Goal: Task Accomplishment & Management: Use online tool/utility

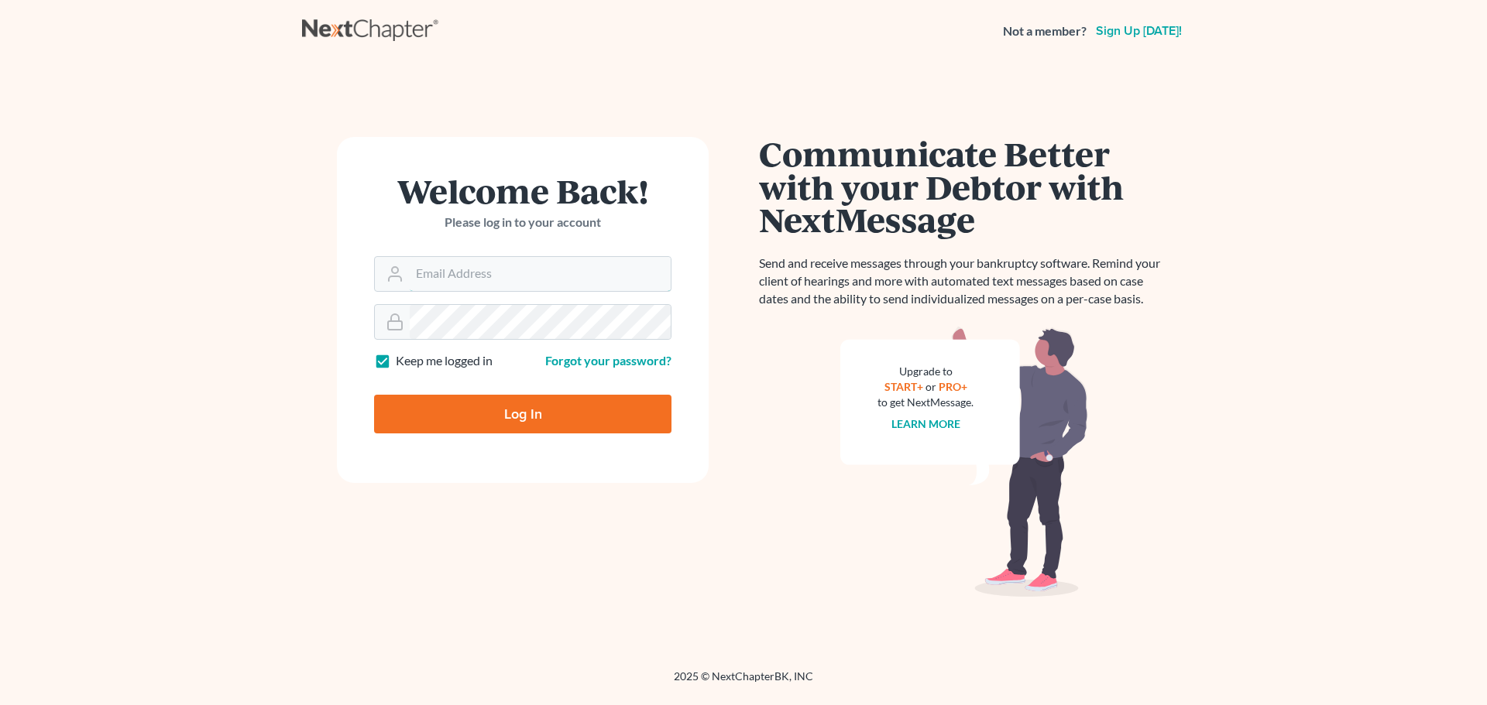
type input "[EMAIL_ADDRESS][DOMAIN_NAME]"
click at [478, 409] on input "Log In" at bounding box center [522, 414] width 297 height 39
type input "Thinking..."
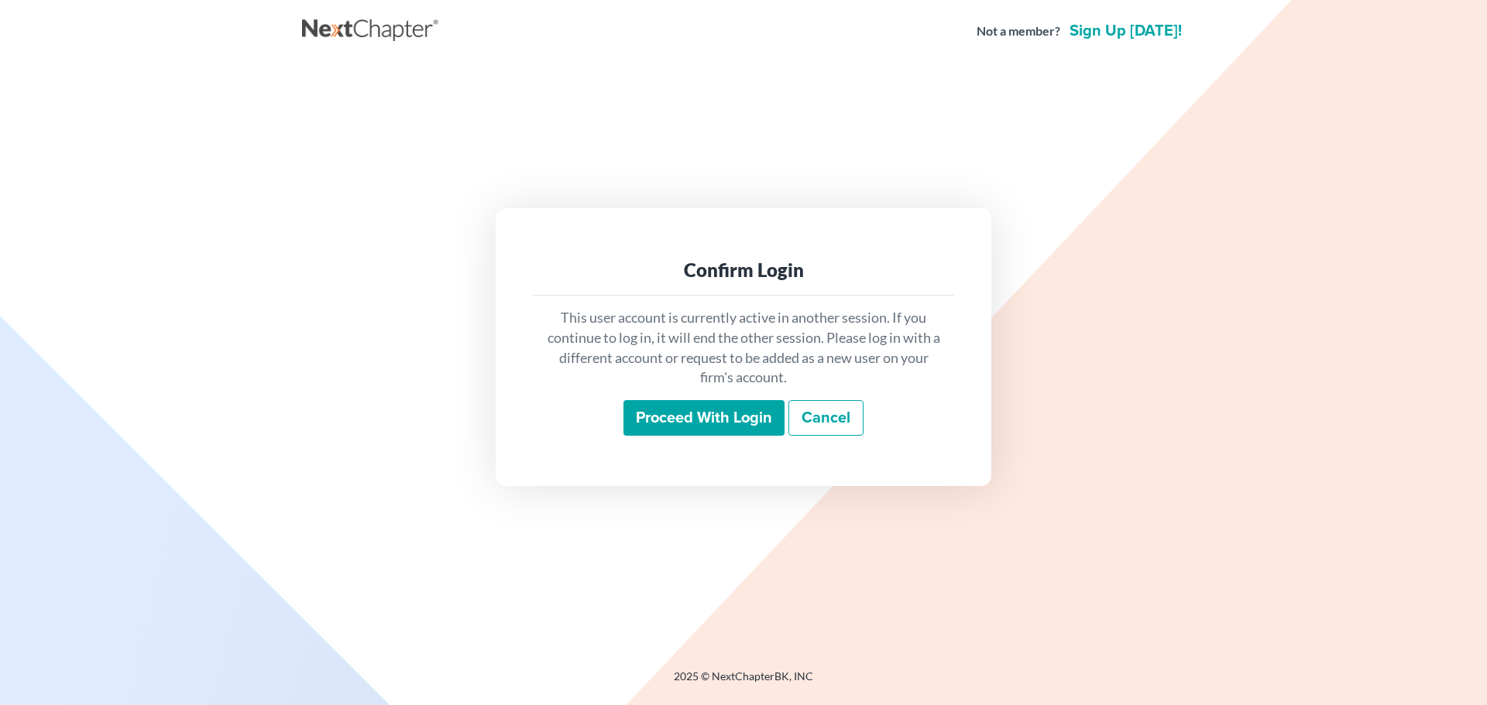
click at [761, 421] on input "Proceed with login" at bounding box center [703, 418] width 161 height 36
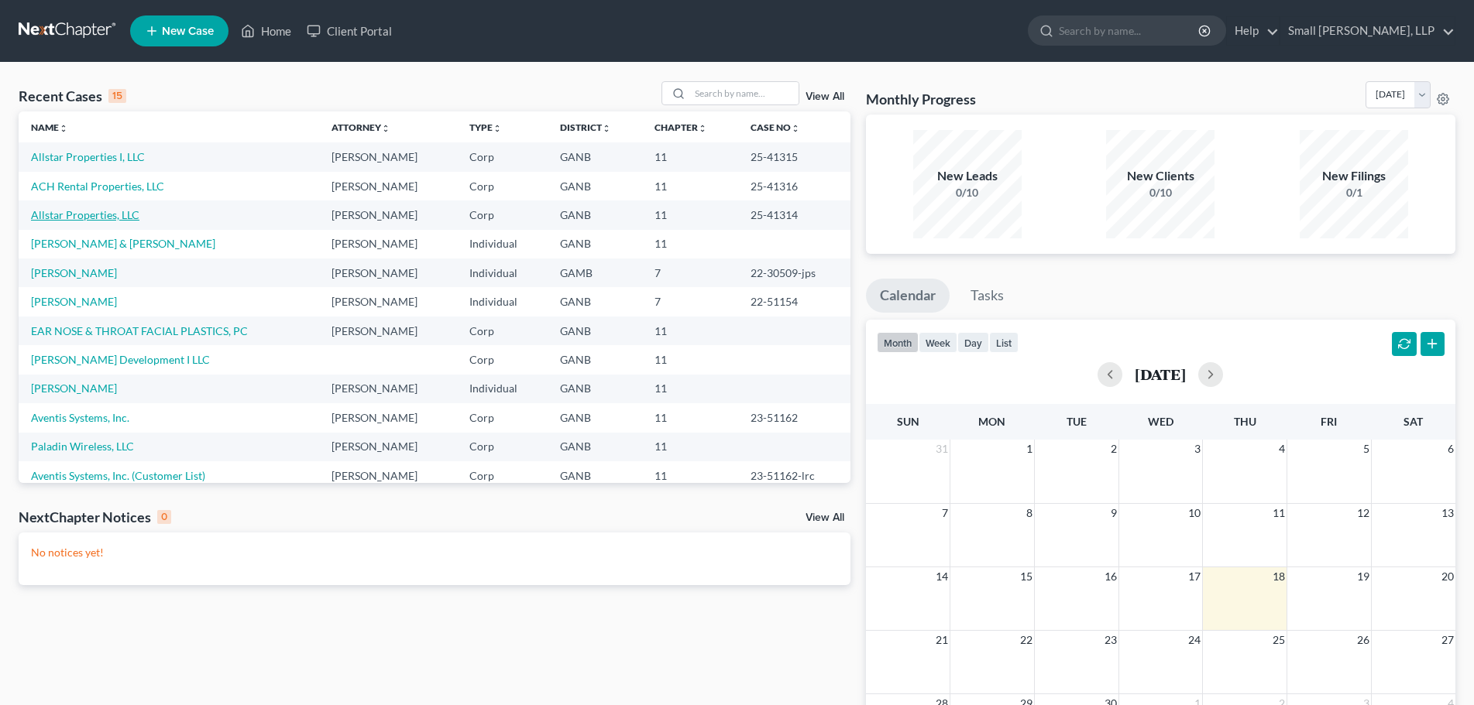
click at [105, 216] on link "Allstar Properties, LLC" at bounding box center [85, 214] width 108 height 13
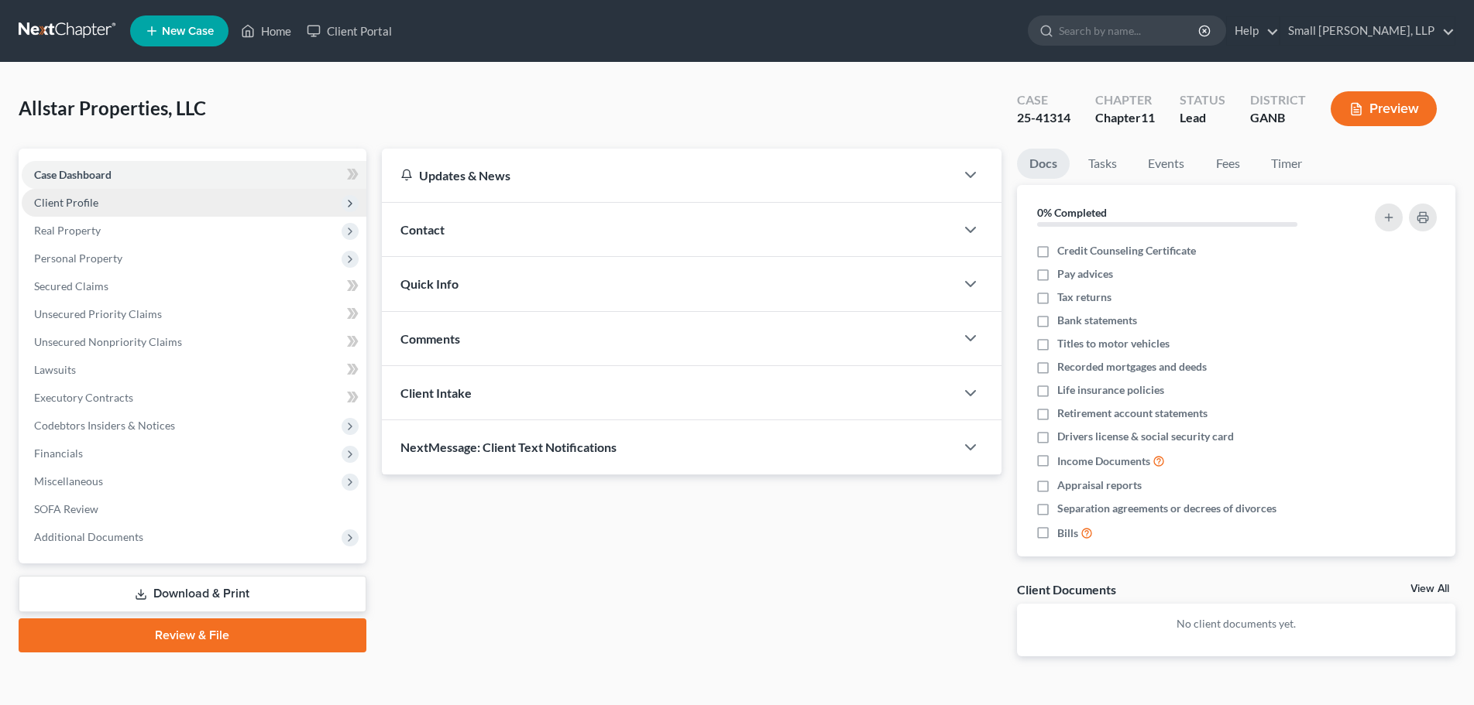
click at [171, 197] on span "Client Profile" at bounding box center [194, 203] width 345 height 28
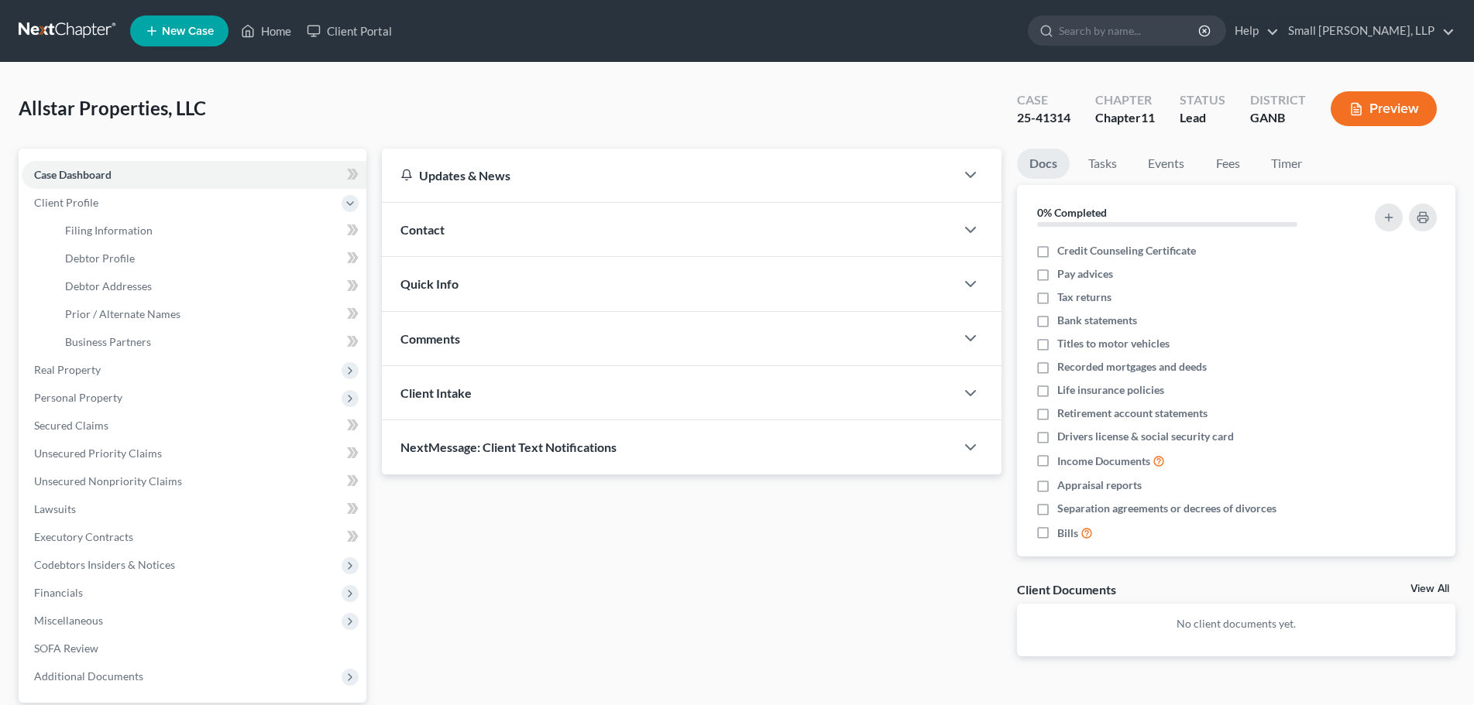
click at [1375, 121] on button "Preview" at bounding box center [1383, 108] width 106 height 35
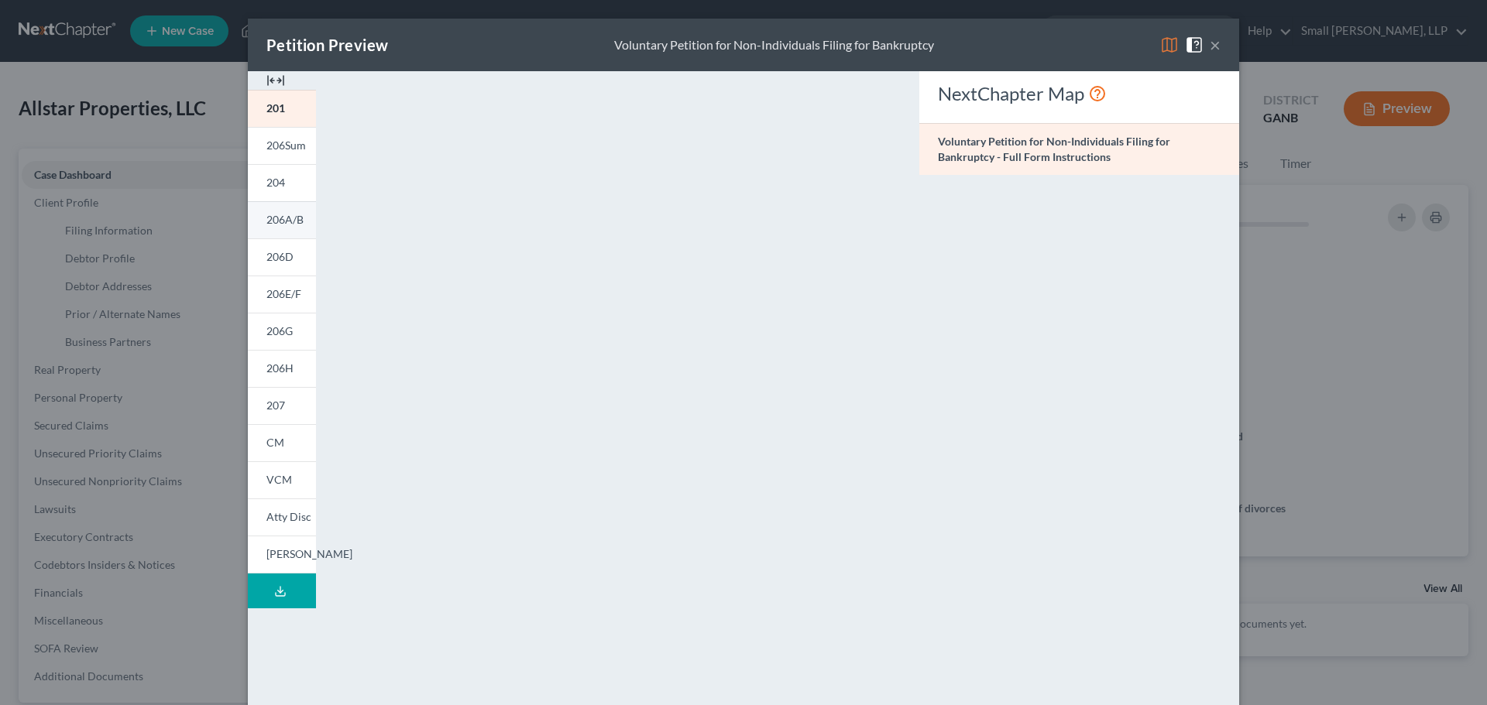
click at [276, 223] on span "206A/B" at bounding box center [284, 219] width 37 height 13
click at [289, 331] on link "206G" at bounding box center [282, 331] width 68 height 37
click at [1209, 46] on button "×" at bounding box center [1214, 45] width 11 height 19
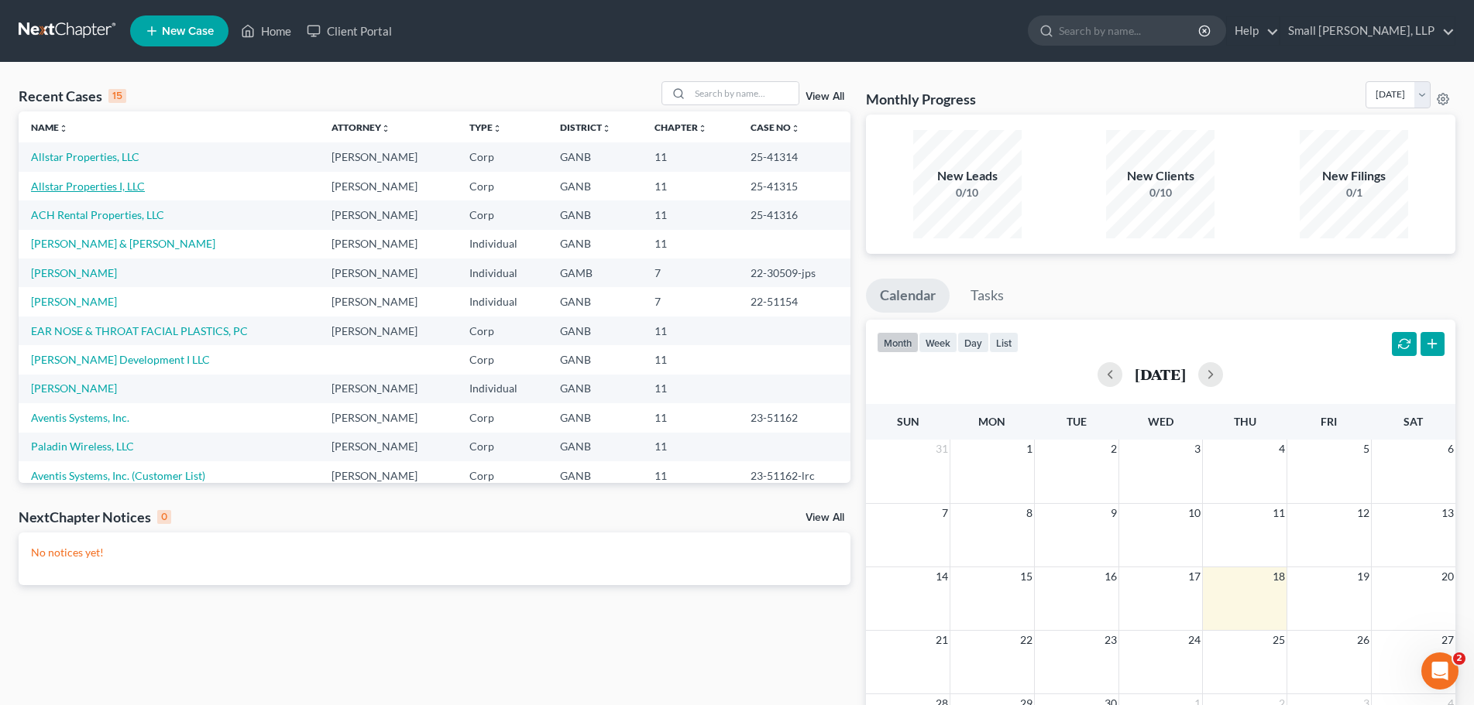
click at [115, 187] on link "Allstar Properties I, LLC" at bounding box center [88, 186] width 114 height 13
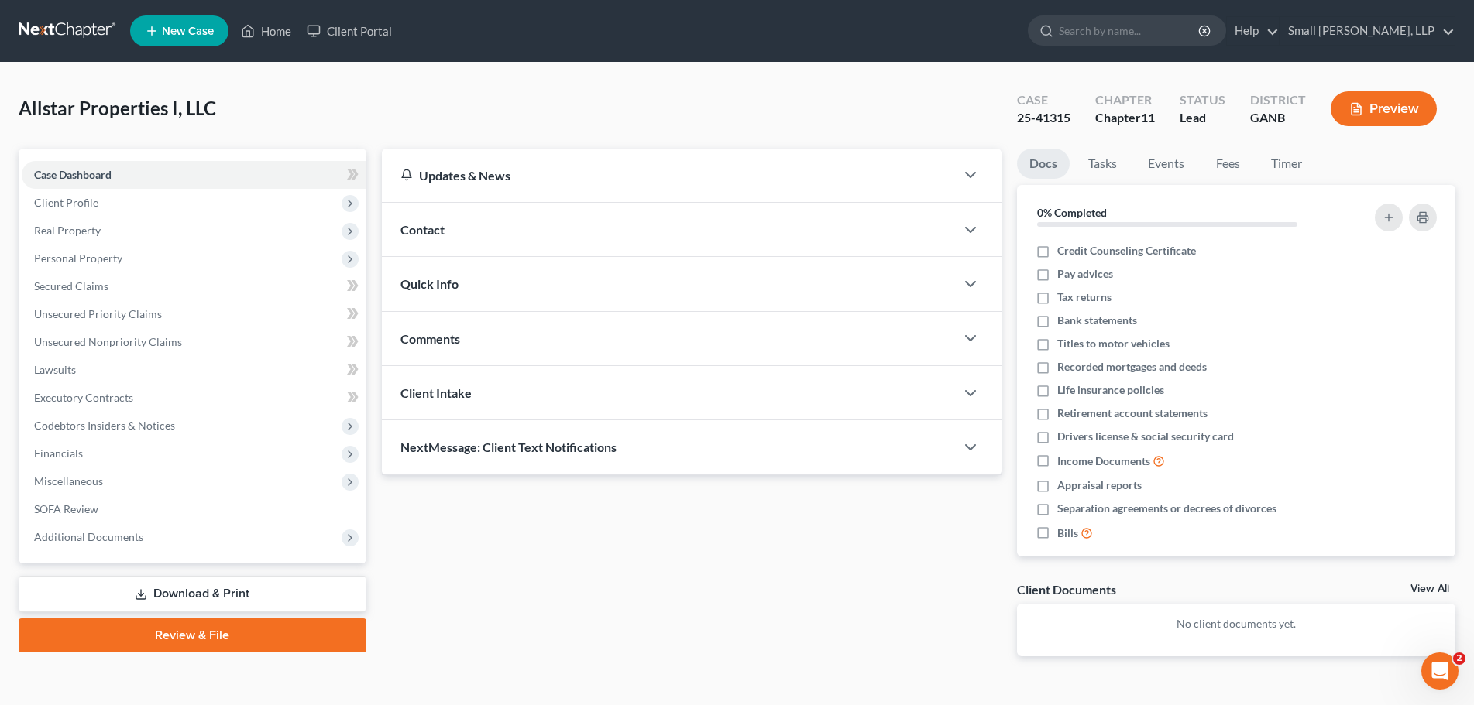
click at [1405, 108] on button "Preview" at bounding box center [1383, 108] width 106 height 35
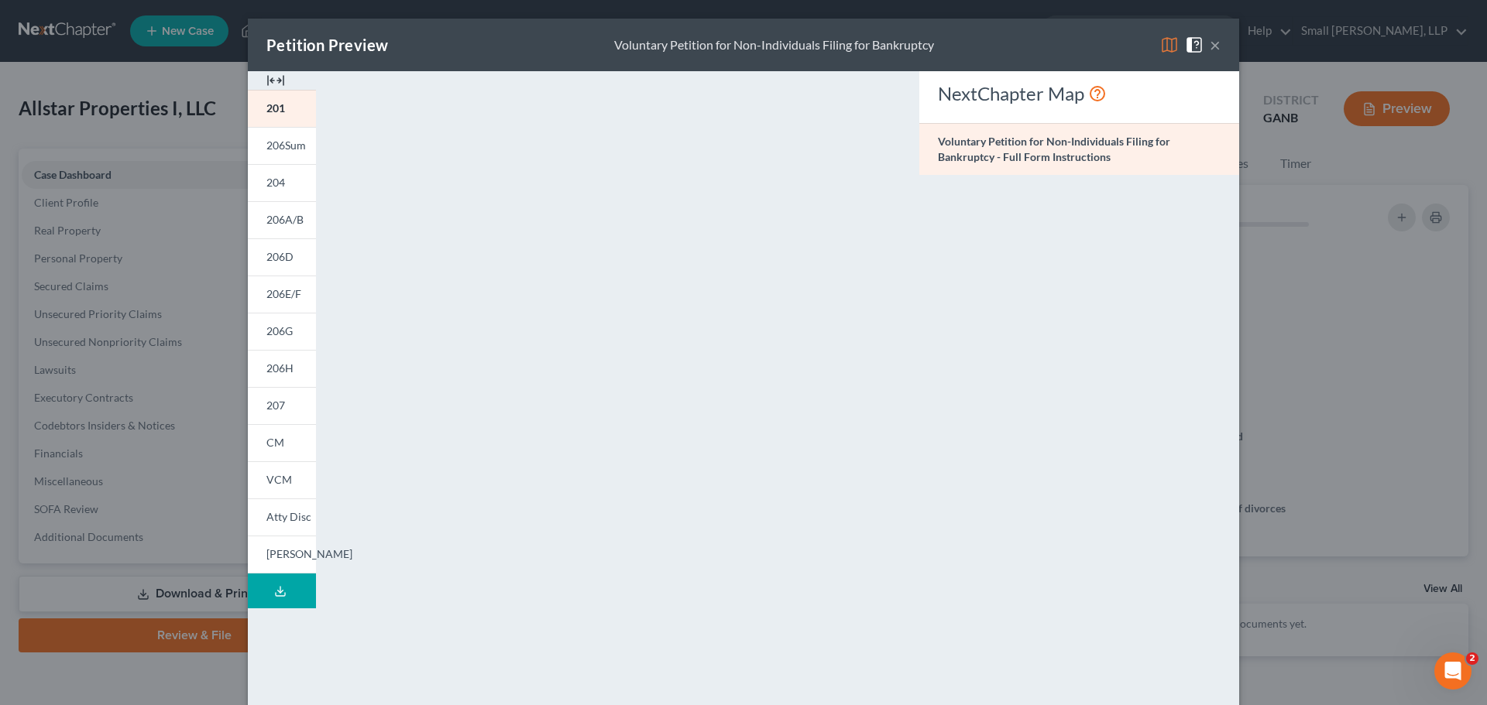
drag, startPoint x: 1035, startPoint y: 20, endPoint x: 983, endPoint y: 70, distance: 71.7
click at [983, 70] on div "Petition Preview Voluntary Petition for Non-Individuals Filing for Bankruptcy ×" at bounding box center [743, 45] width 991 height 53
click at [293, 221] on span "206A/B" at bounding box center [284, 219] width 37 height 13
click at [276, 338] on span "206G" at bounding box center [279, 330] width 26 height 13
click at [1032, 46] on div "Petition Preview Schedule G: Executory Contracts and Unexpired Leases ×" at bounding box center [743, 45] width 991 height 53
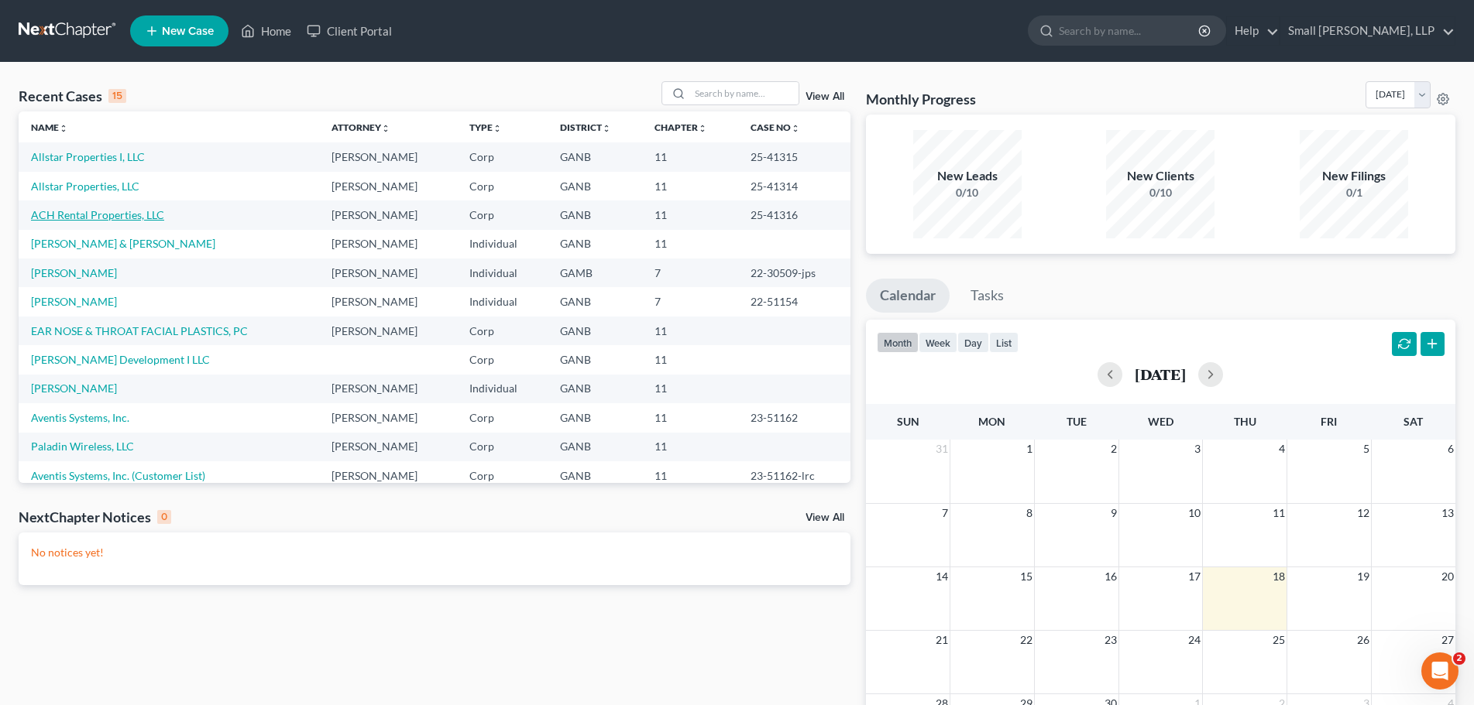
click at [101, 213] on link "ACH Rental Properties, LLC" at bounding box center [97, 214] width 133 height 13
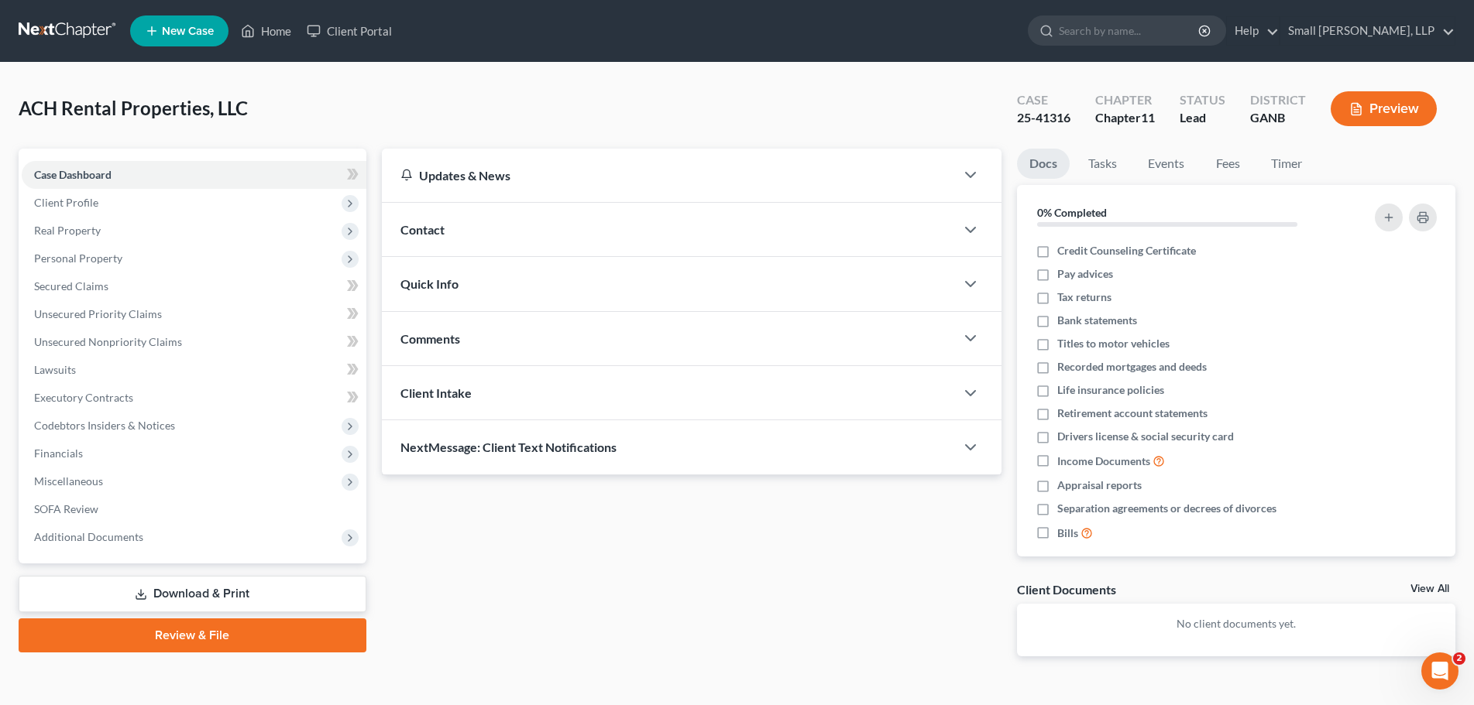
click at [1405, 107] on button "Preview" at bounding box center [1383, 108] width 106 height 35
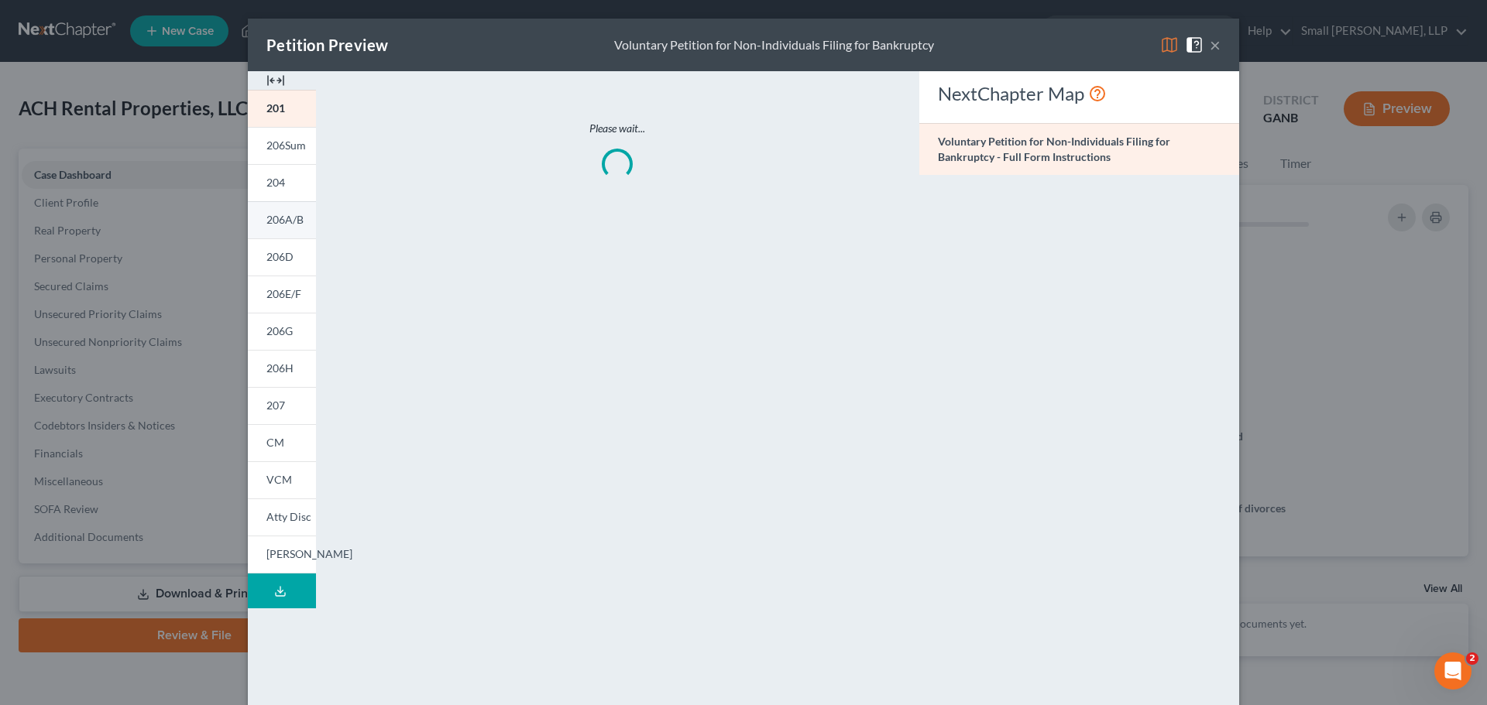
click at [291, 212] on link "206A/B" at bounding box center [282, 219] width 68 height 37
click at [273, 335] on span "206G" at bounding box center [279, 330] width 26 height 13
click at [1209, 43] on button "×" at bounding box center [1214, 45] width 11 height 19
